Goal: Task Accomplishment & Management: Manage account settings

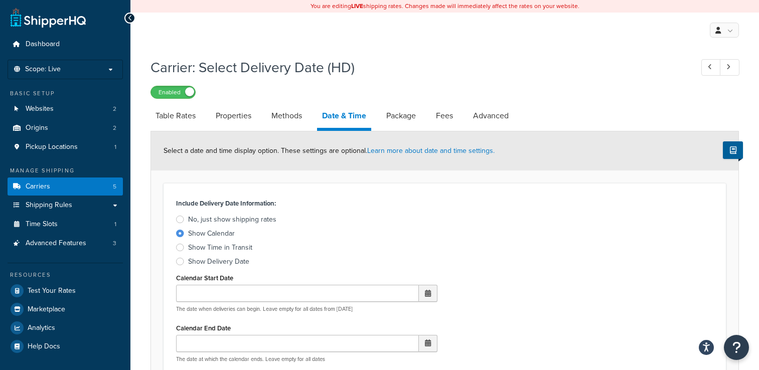
select select "yMd"
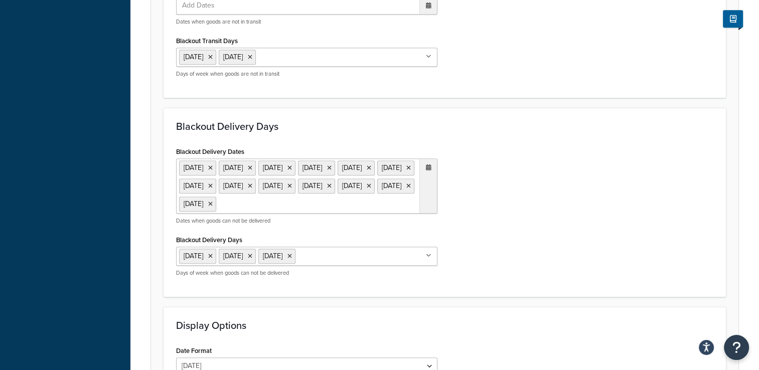
click at [377, 214] on ul "25 Mar 2025 27 Mar 2025 28 Mar 2025 1 Apr 2025 4 Apr 2025 18 Apr 2025 22 Apr 20…" at bounding box center [306, 185] width 261 height 55
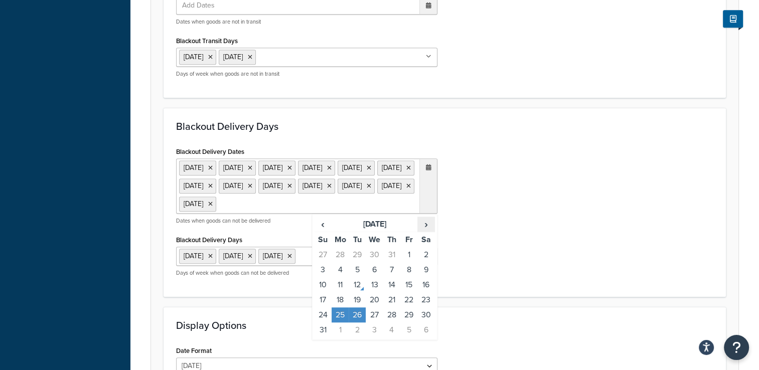
click at [425, 231] on span "›" at bounding box center [426, 224] width 16 height 14
drag, startPoint x: 425, startPoint y: 244, endPoint x: 418, endPoint y: 246, distance: 7.2
click at [418, 231] on span "›" at bounding box center [426, 224] width 16 height 14
click at [419, 231] on span "›" at bounding box center [426, 224] width 16 height 14
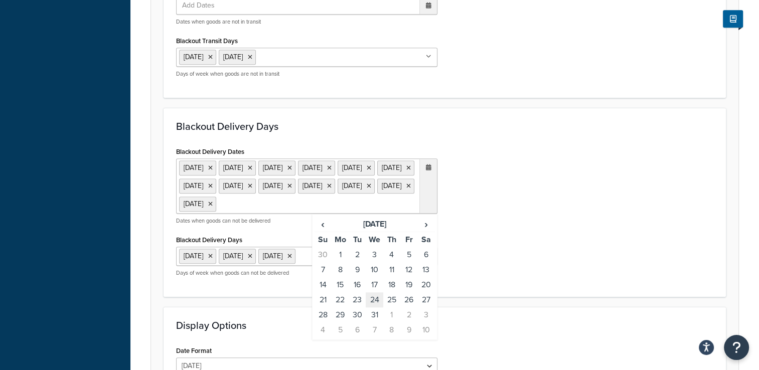
click at [371, 307] on td "24" at bounding box center [374, 299] width 17 height 15
click at [394, 307] on td "25" at bounding box center [391, 299] width 17 height 15
click at [405, 307] on td "26" at bounding box center [408, 299] width 17 height 15
click at [427, 307] on td "27" at bounding box center [425, 299] width 17 height 15
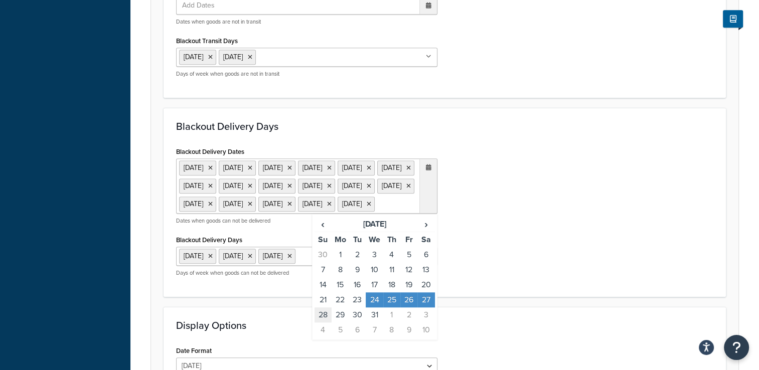
click at [323, 322] on td "28" at bounding box center [322, 314] width 17 height 15
click at [343, 322] on td "29" at bounding box center [339, 314] width 17 height 15
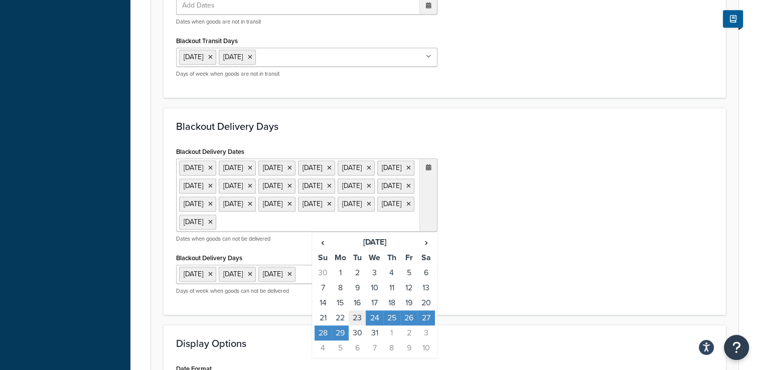
click at [360, 341] on td "30" at bounding box center [357, 332] width 17 height 15
click at [374, 341] on td "31" at bounding box center [374, 332] width 17 height 15
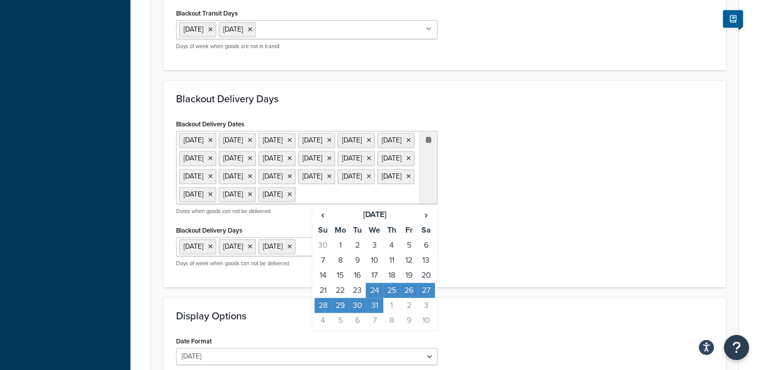
scroll to position [802, 0]
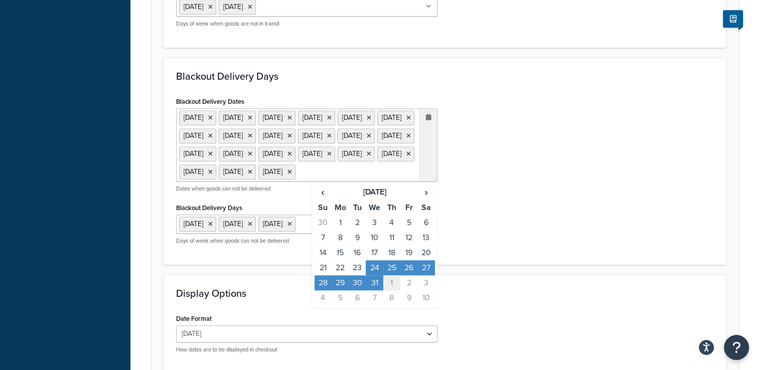
click at [388, 290] on td "1" at bounding box center [391, 282] width 17 height 15
click at [407, 290] on td "2" at bounding box center [408, 282] width 17 height 15
click at [421, 290] on td "3" at bounding box center [425, 282] width 17 height 15
click at [324, 305] on td "4" at bounding box center [322, 297] width 17 height 15
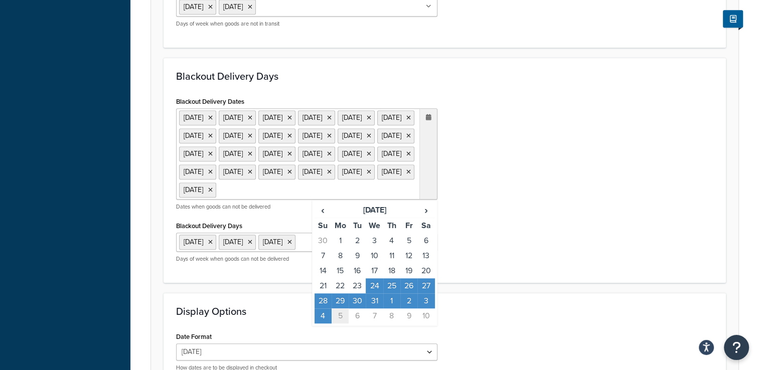
click at [339, 323] on td "5" at bounding box center [339, 315] width 17 height 15
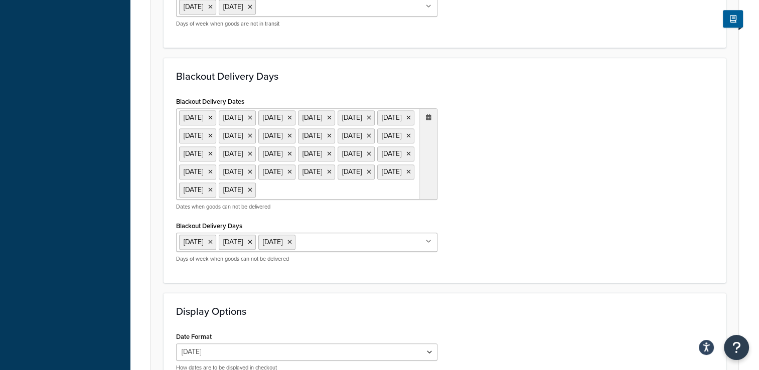
click at [522, 216] on div "Blackout Delivery Dates 25 Mar 2025 27 Mar 2025 28 Mar 2025 1 Apr 2025 4 Apr 20…" at bounding box center [445, 182] width 552 height 176
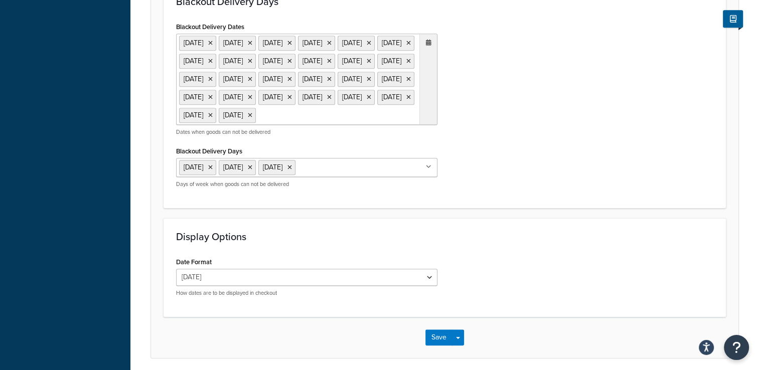
scroll to position [949, 0]
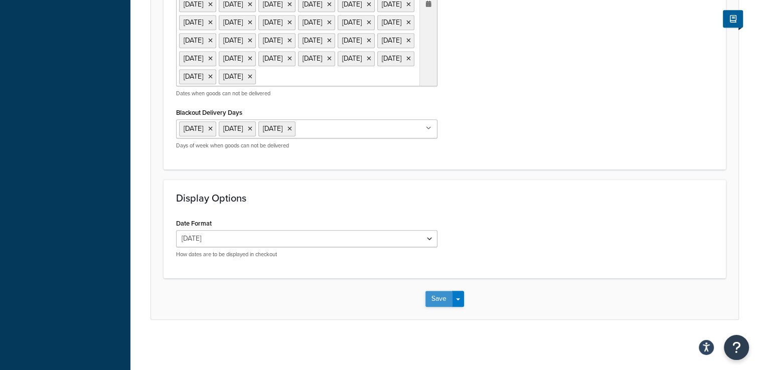
click at [438, 303] on button "Save" at bounding box center [438, 299] width 27 height 16
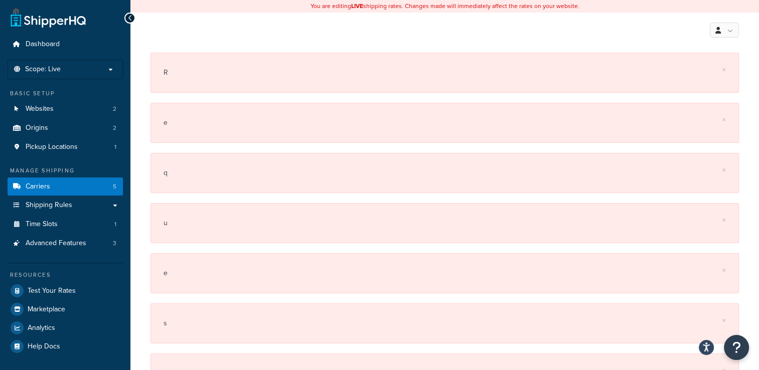
scroll to position [50, 0]
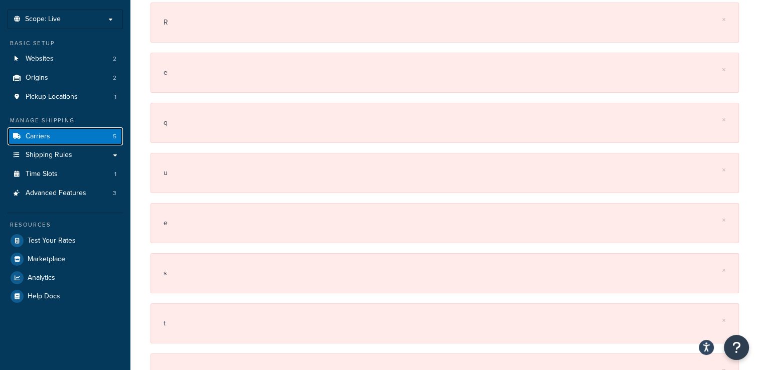
click at [58, 133] on link "Carriers 5" at bounding box center [65, 136] width 115 height 19
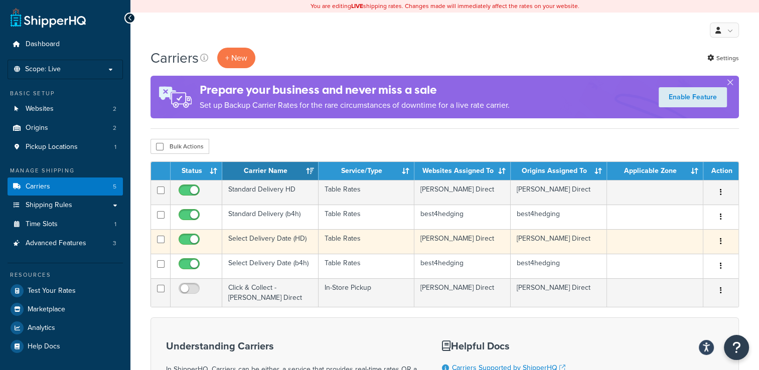
click at [274, 242] on td "Select Delivery Date (HD)" at bounding box center [270, 241] width 96 height 25
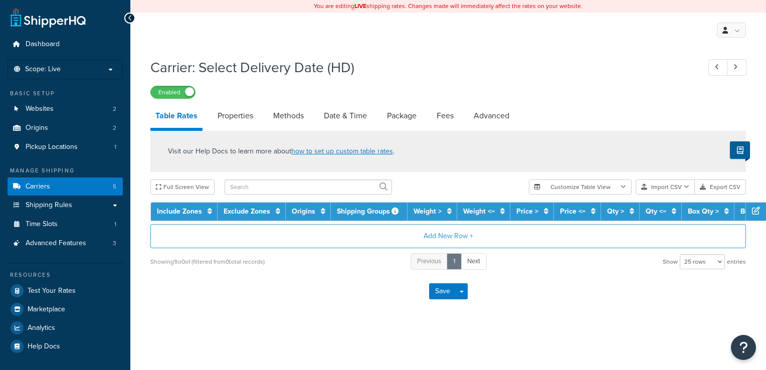
select select "25"
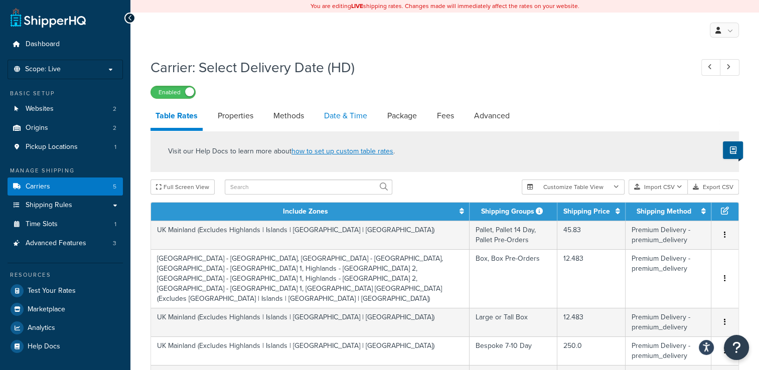
click at [328, 116] on link "Date & Time" at bounding box center [345, 116] width 53 height 24
select select "yMd"
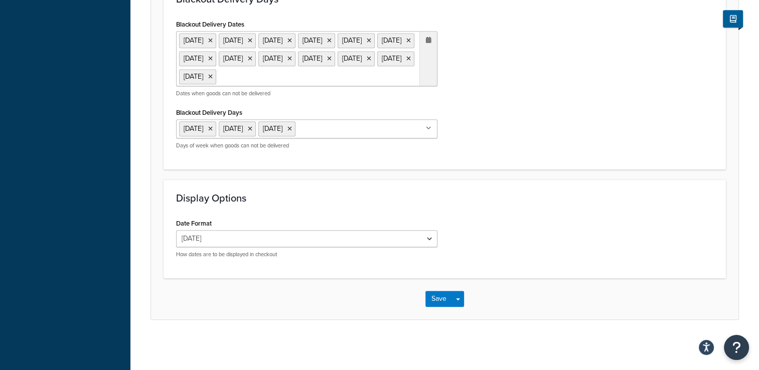
scroll to position [846, 0]
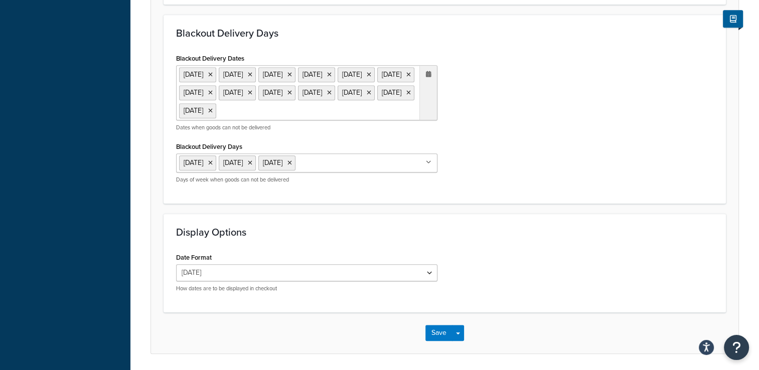
click at [251, 120] on ul "[DATE] [DATE] [DATE] [DATE] [DATE] [DATE] [DATE] [DATE] [DATE] [DATE] [DATE] [D…" at bounding box center [306, 92] width 261 height 55
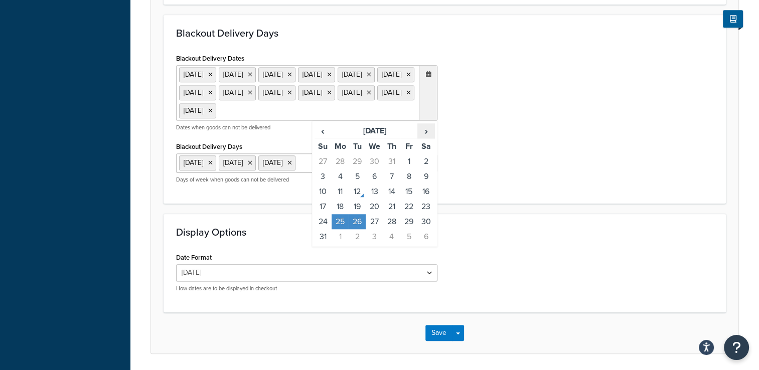
click at [421, 138] on span "›" at bounding box center [426, 131] width 16 height 14
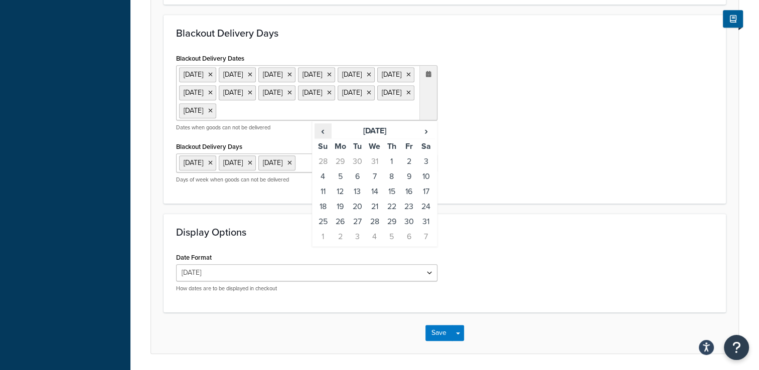
click at [326, 138] on span "‹" at bounding box center [323, 131] width 16 height 14
click at [371, 214] on td "24" at bounding box center [374, 206] width 17 height 15
click at [398, 214] on td "25" at bounding box center [391, 206] width 17 height 15
click at [409, 214] on td "26" at bounding box center [408, 206] width 17 height 15
drag, startPoint x: 427, startPoint y: 238, endPoint x: 425, endPoint y: 247, distance: 9.9
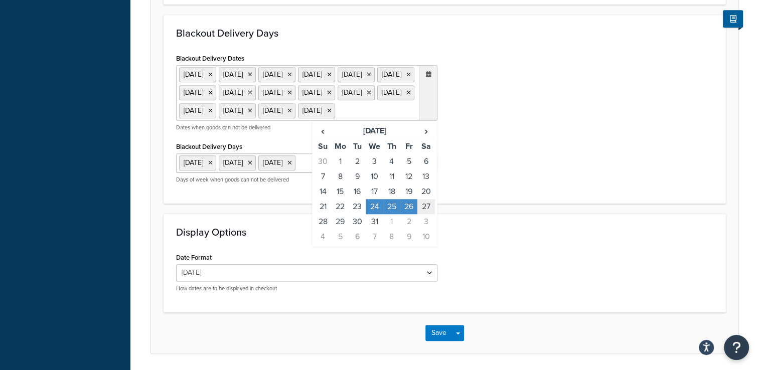
click at [427, 214] on td "27" at bounding box center [425, 206] width 17 height 15
click at [421, 229] on td "3" at bounding box center [425, 221] width 17 height 15
click at [405, 229] on td "2" at bounding box center [408, 221] width 17 height 15
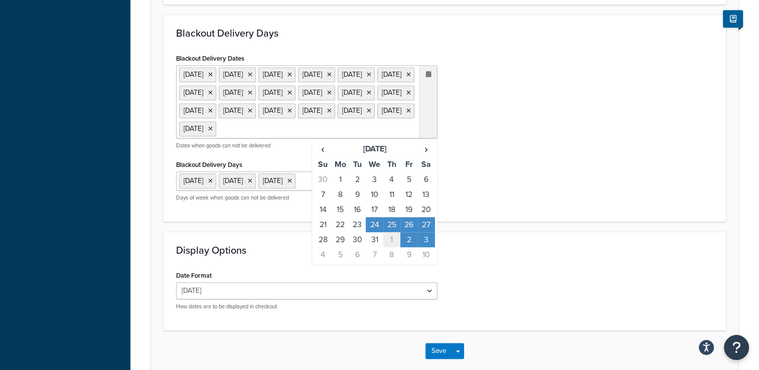
click at [385, 247] on td "1" at bounding box center [391, 239] width 17 height 15
click at [366, 232] on td "24" at bounding box center [374, 224] width 17 height 15
click at [375, 232] on td "24" at bounding box center [374, 224] width 17 height 15
click at [425, 232] on td "27" at bounding box center [425, 224] width 17 height 15
click at [427, 247] on td "3" at bounding box center [425, 239] width 17 height 15
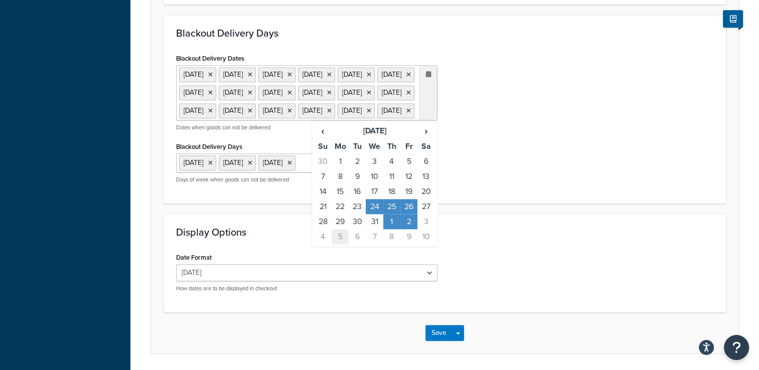
click at [340, 244] on td "5" at bounding box center [339, 236] width 17 height 15
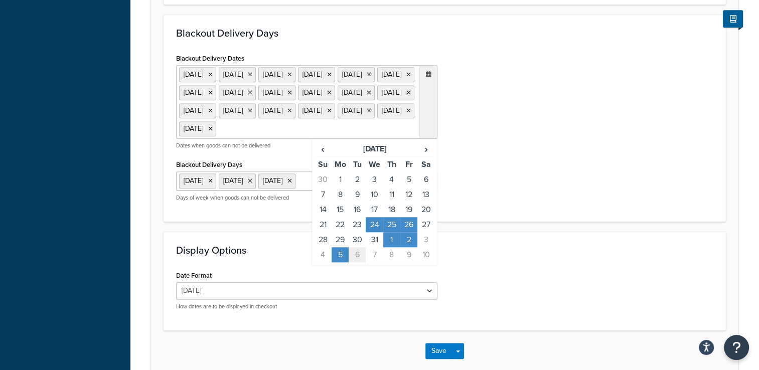
click at [353, 262] on td "6" at bounding box center [357, 254] width 17 height 15
click at [369, 247] on td "31" at bounding box center [374, 239] width 17 height 15
click at [356, 247] on td "30" at bounding box center [357, 239] width 17 height 15
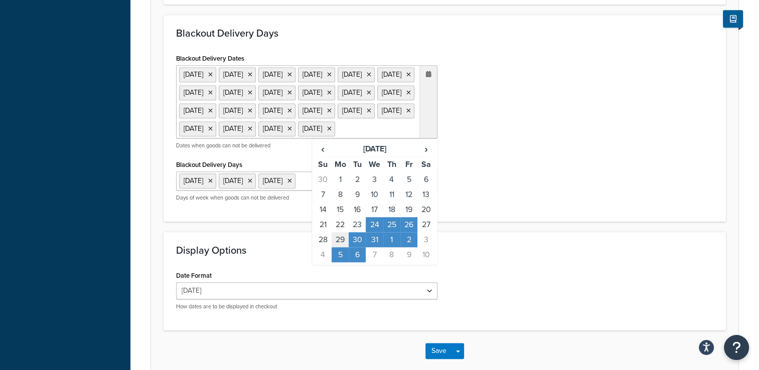
click at [339, 247] on td "29" at bounding box center [339, 239] width 17 height 15
click at [323, 247] on td "28" at bounding box center [322, 239] width 17 height 15
click at [321, 262] on td "4" at bounding box center [322, 254] width 17 height 15
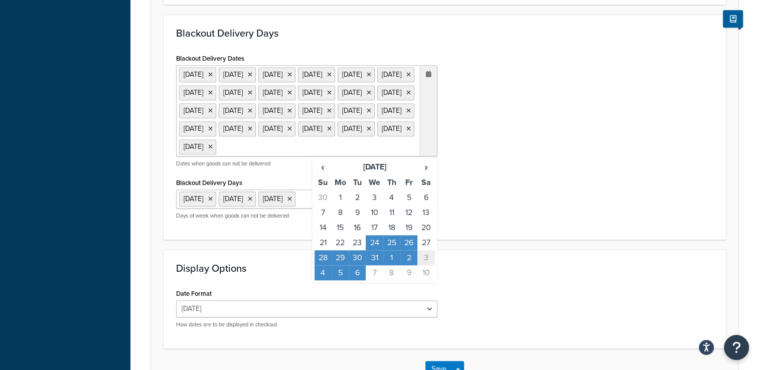
click at [421, 265] on td "3" at bounding box center [425, 257] width 17 height 15
click at [421, 250] on td "27" at bounding box center [425, 242] width 17 height 15
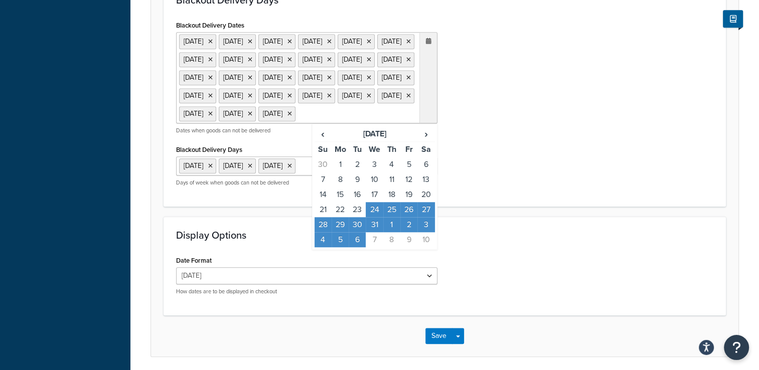
scroll to position [896, 0]
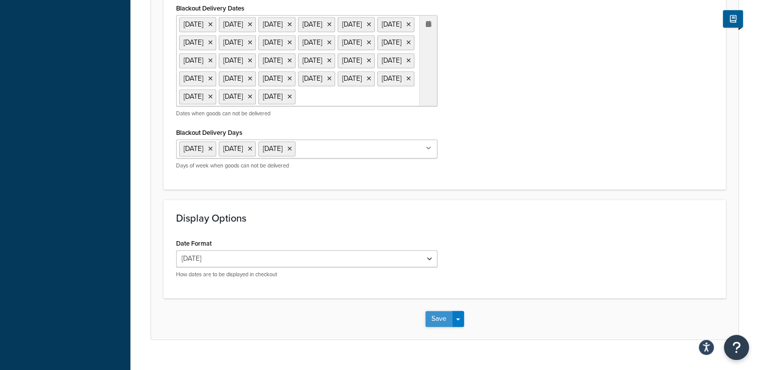
click at [437, 327] on button "Save" at bounding box center [438, 319] width 27 height 16
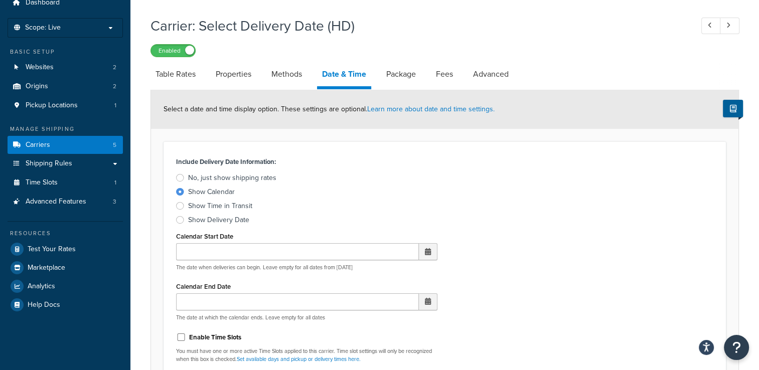
scroll to position [100, 0]
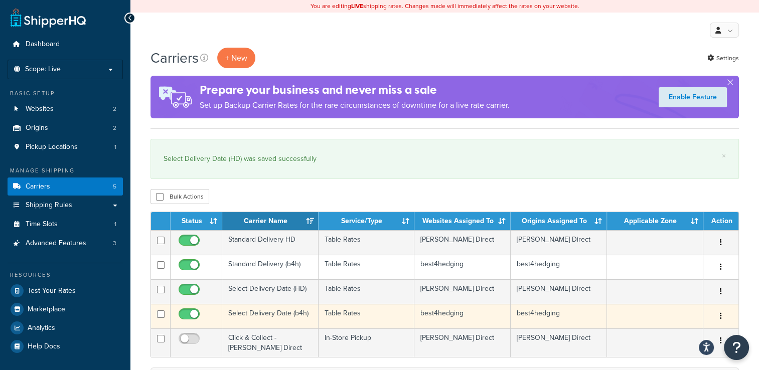
click at [295, 314] on td "Select Delivery Date (b4h)" at bounding box center [270, 316] width 96 height 25
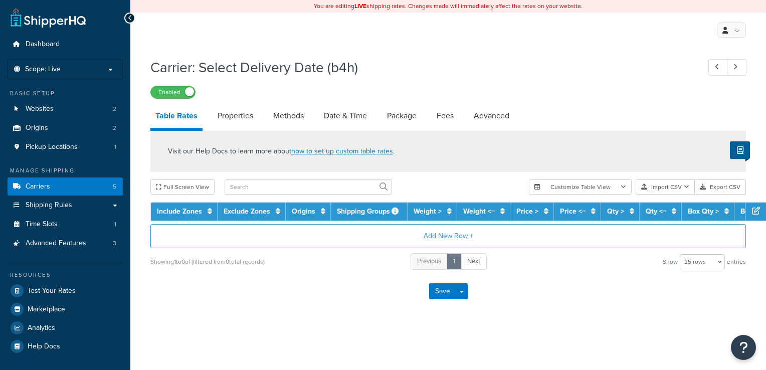
select select "25"
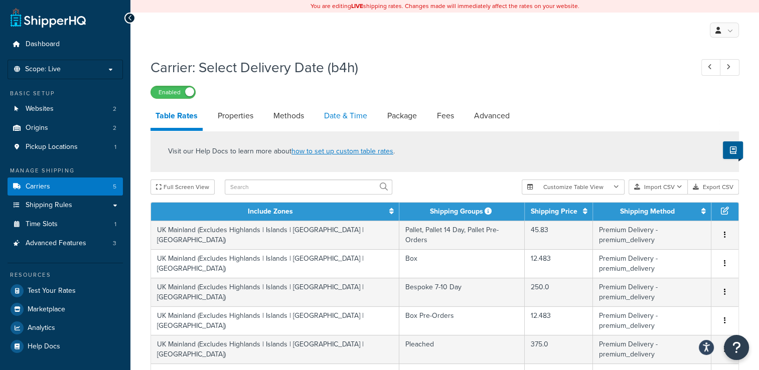
click at [332, 117] on link "Date & Time" at bounding box center [345, 116] width 53 height 24
select select "yMd"
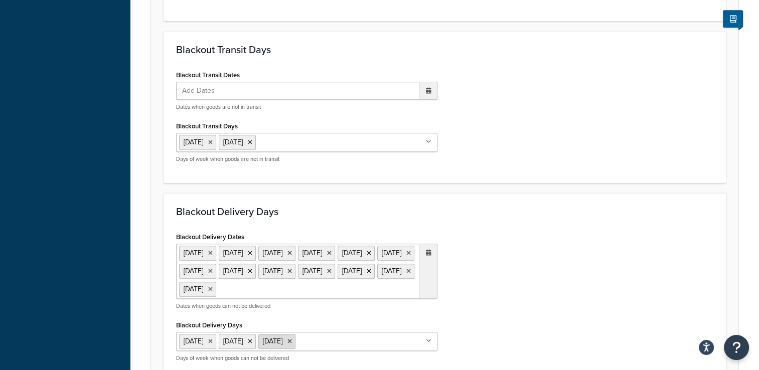
scroll to position [752, 0]
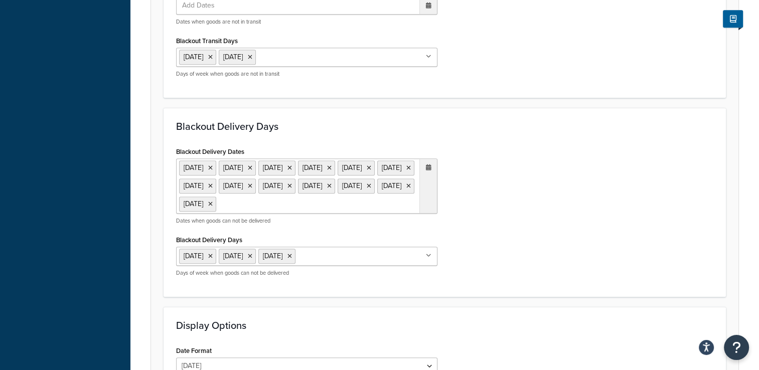
click at [270, 214] on ul "[DATE] [DATE] [DATE] [DATE] [DATE] [DATE] [DATE] [DATE] [DATE] [DATE] [DATE] [D…" at bounding box center [306, 185] width 261 height 55
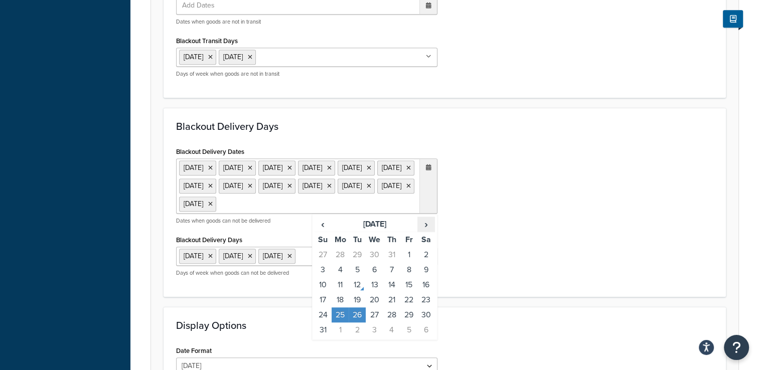
click at [424, 231] on span "›" at bounding box center [426, 224] width 16 height 14
click at [373, 307] on td "24" at bounding box center [374, 299] width 17 height 15
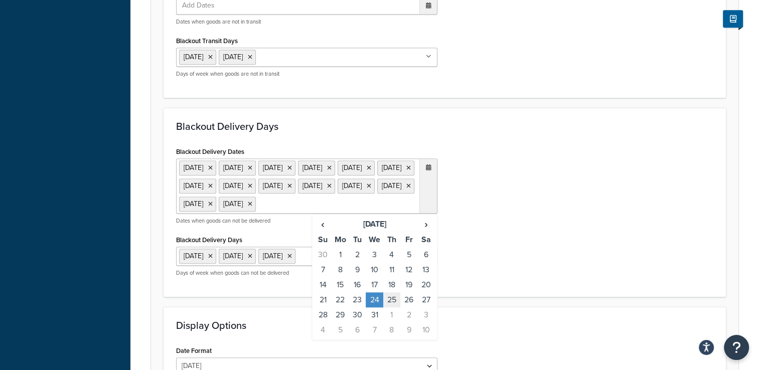
click at [391, 307] on td "25" at bounding box center [391, 299] width 17 height 15
click at [406, 307] on td "26" at bounding box center [408, 299] width 17 height 15
click at [424, 292] on td "20" at bounding box center [425, 284] width 17 height 15
click at [428, 307] on td "27" at bounding box center [425, 299] width 17 height 15
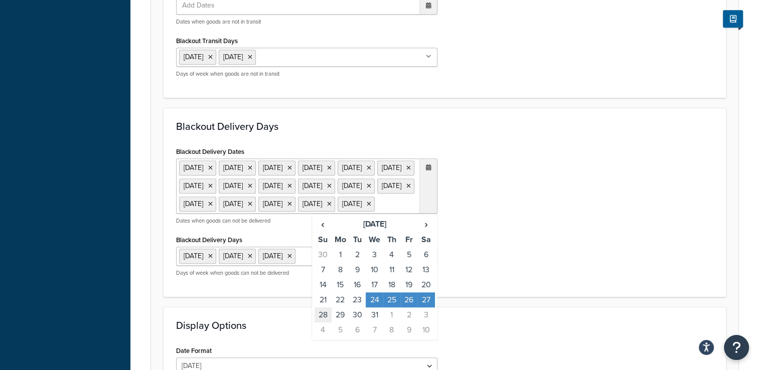
click at [318, 322] on td "28" at bounding box center [322, 314] width 17 height 15
click at [338, 322] on td "29" at bounding box center [339, 314] width 17 height 15
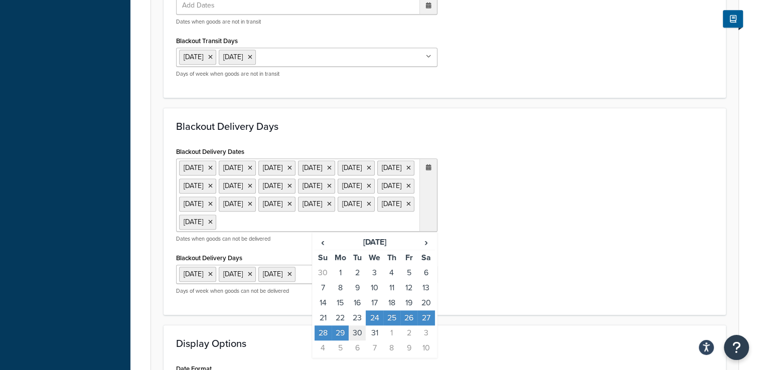
click at [357, 341] on td "30" at bounding box center [357, 332] width 17 height 15
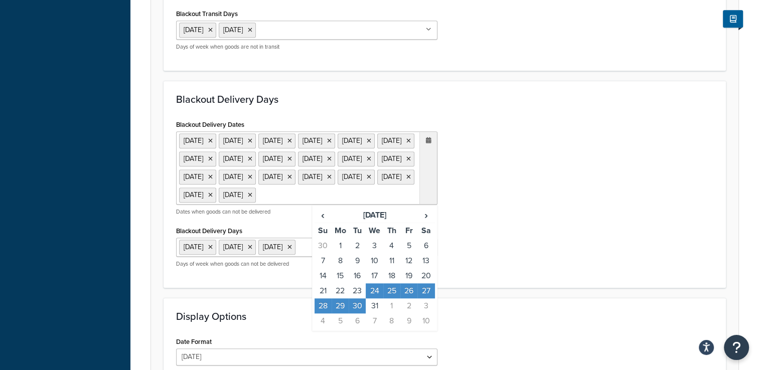
scroll to position [802, 0]
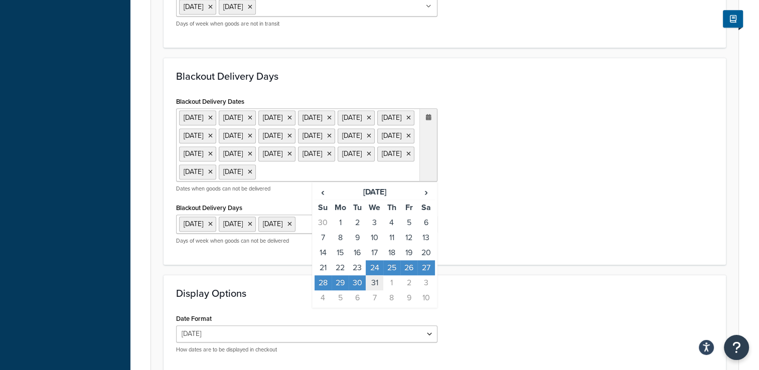
click at [373, 290] on td "31" at bounding box center [374, 282] width 17 height 15
click at [393, 290] on td "1" at bounding box center [391, 282] width 17 height 15
click at [409, 290] on td "2" at bounding box center [408, 282] width 17 height 15
click at [423, 290] on td "3" at bounding box center [425, 282] width 17 height 15
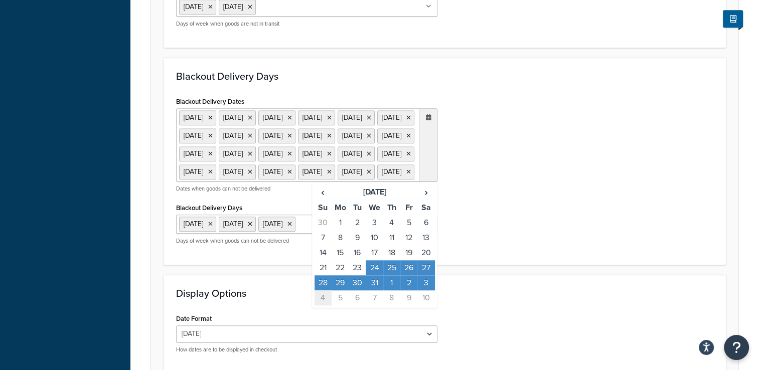
click at [325, 305] on td "4" at bounding box center [322, 297] width 17 height 15
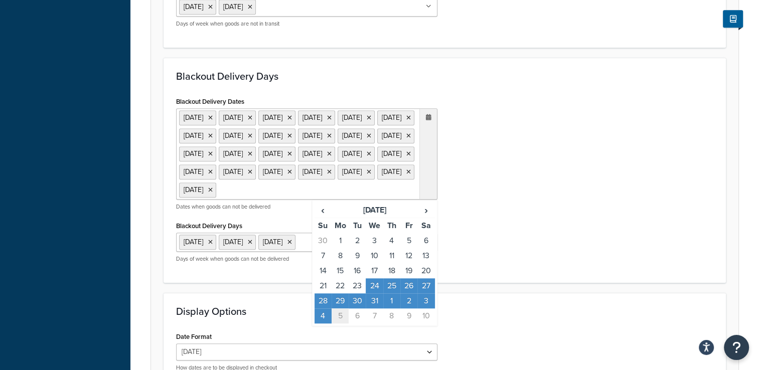
click at [341, 323] on td "5" at bounding box center [339, 315] width 17 height 15
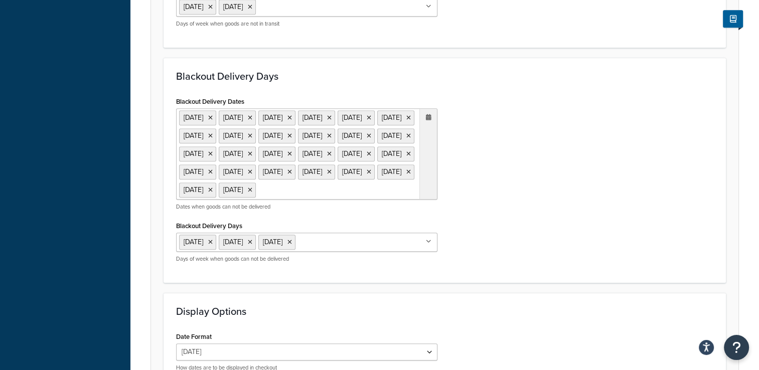
click at [537, 264] on div "Blackout Delivery Dates 25 Mar 2025 27 Mar 2025 28 Mar 2025 1 Apr 2025 4 Apr 20…" at bounding box center [445, 182] width 552 height 176
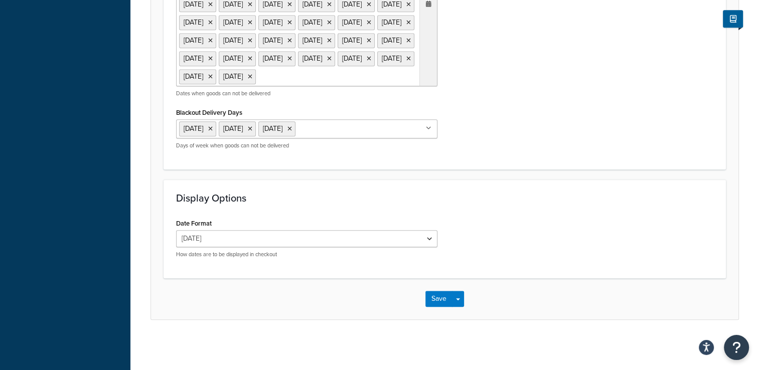
scroll to position [899, 0]
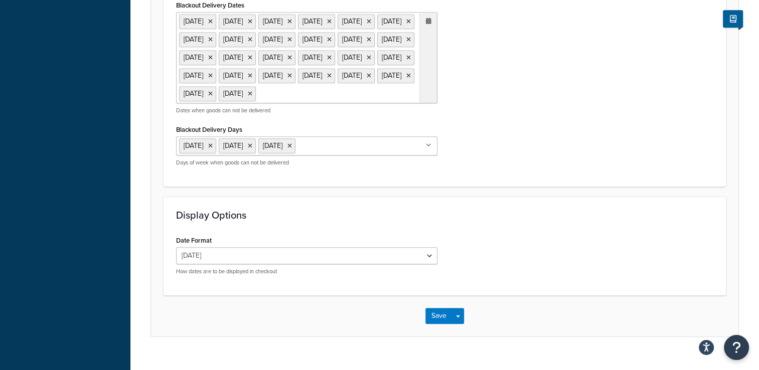
click at [356, 103] on ul "25 Mar 2025 27 Mar 2025 28 Mar 2025 1 Apr 2025 4 Apr 2025 18 Apr 2025 22 Apr 20…" at bounding box center [306, 57] width 261 height 91
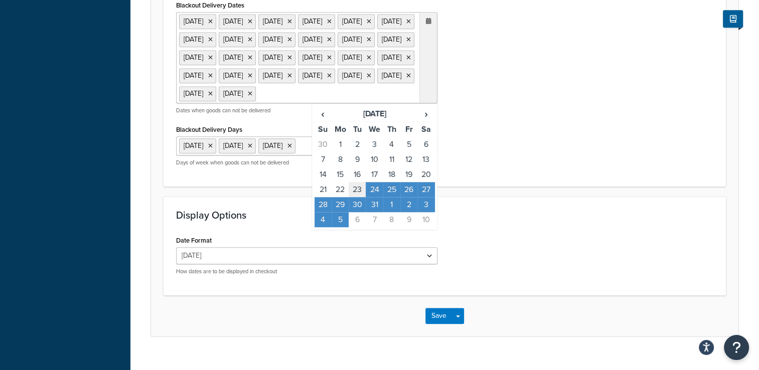
click at [364, 197] on td "23" at bounding box center [357, 189] width 17 height 15
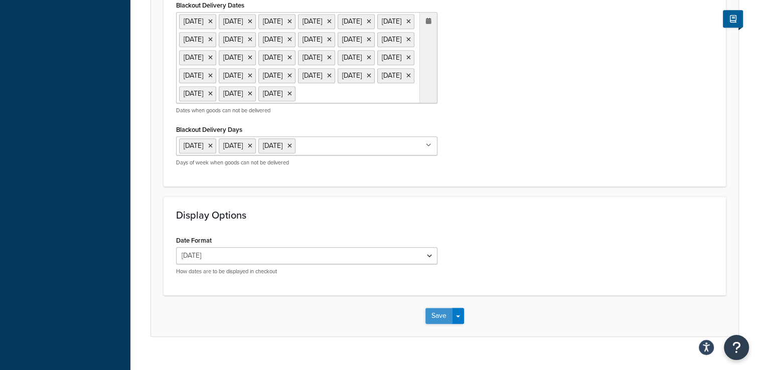
click at [440, 324] on button "Save" at bounding box center [438, 316] width 27 height 16
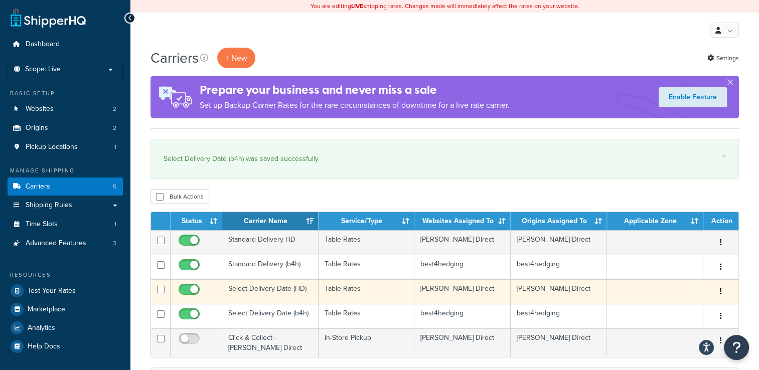
click at [302, 294] on td "Select Delivery Date (HD)" at bounding box center [270, 291] width 96 height 25
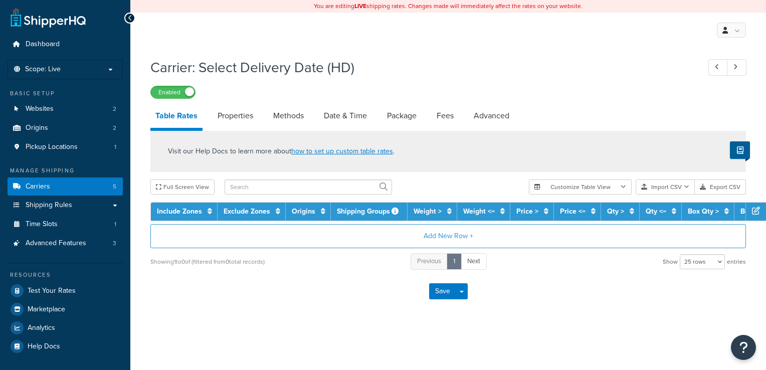
select select "25"
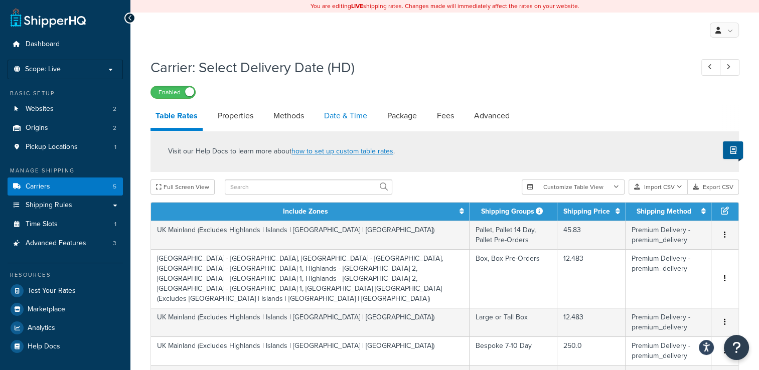
click at [339, 108] on link "Date & Time" at bounding box center [345, 116] width 53 height 24
select select "yMd"
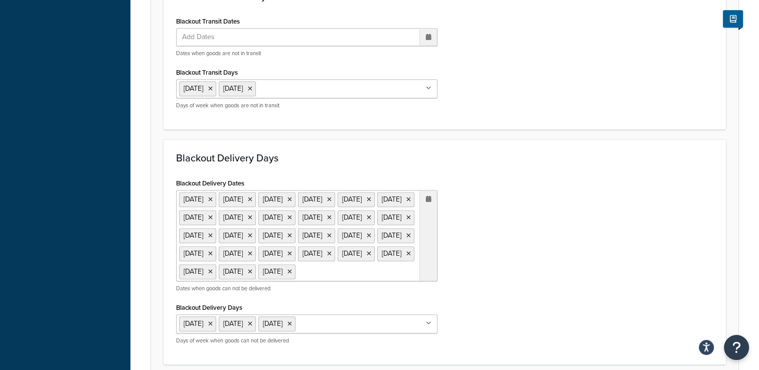
scroll to position [752, 0]
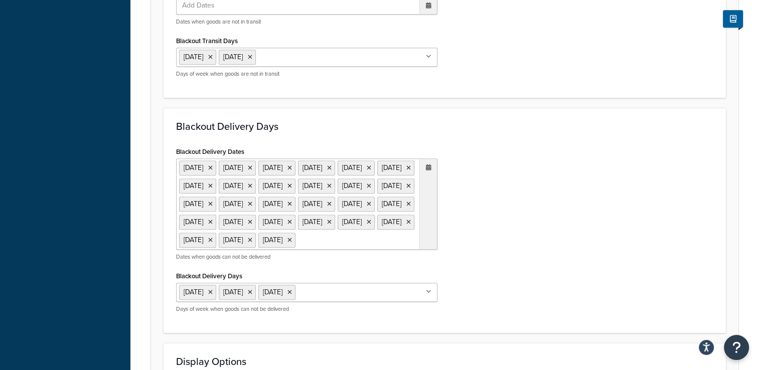
click at [409, 250] on ul "[DATE] [DATE] [DATE] [DATE] [DATE] [DATE] [DATE] [DATE] [DATE] [DATE] [DATE] [D…" at bounding box center [306, 203] width 261 height 91
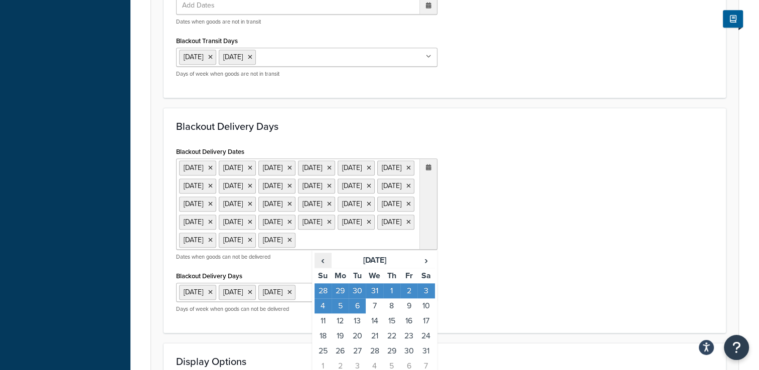
click at [326, 267] on span "‹" at bounding box center [323, 260] width 16 height 14
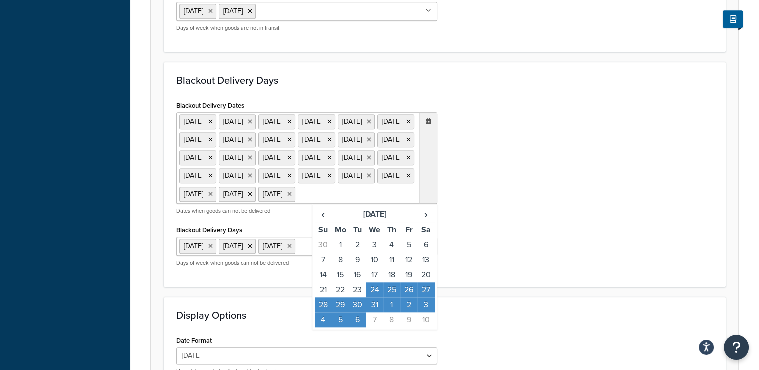
scroll to position [853, 0]
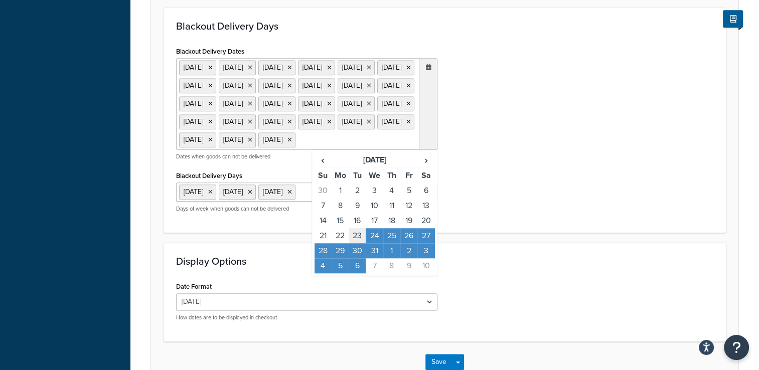
click at [355, 243] on td "23" at bounding box center [357, 235] width 17 height 15
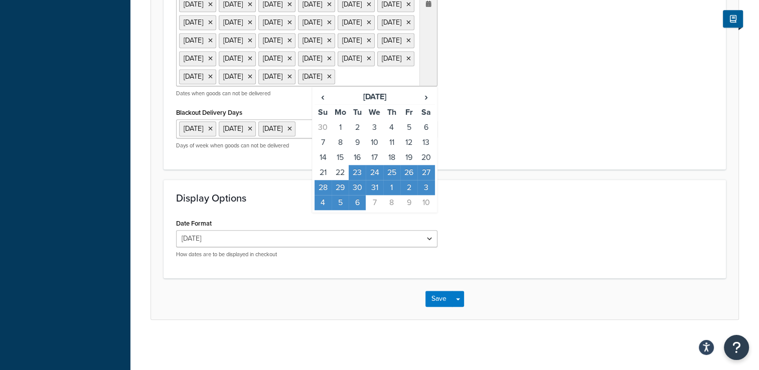
scroll to position [967, 0]
click at [441, 302] on button "Save" at bounding box center [438, 299] width 27 height 16
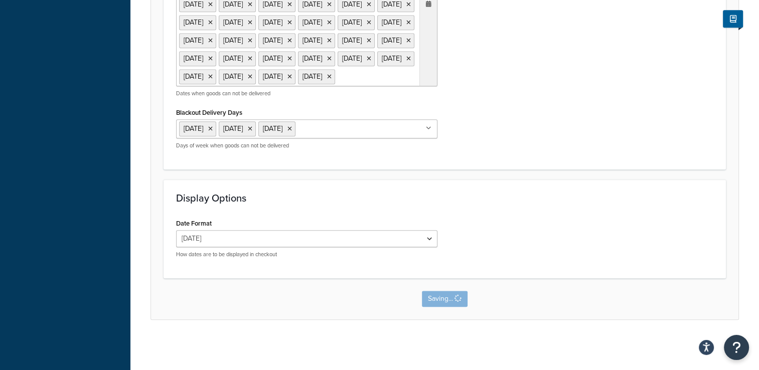
scroll to position [0, 0]
